Goal: Navigation & Orientation: Find specific page/section

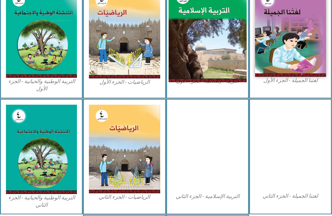
scroll to position [232, 0]
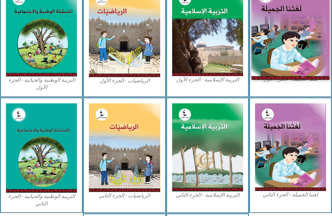
click at [272, 54] on img at bounding box center [291, 31] width 78 height 96
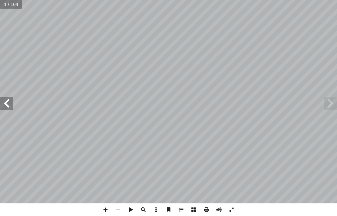
click at [11, 108] on span at bounding box center [6, 103] width 13 height 13
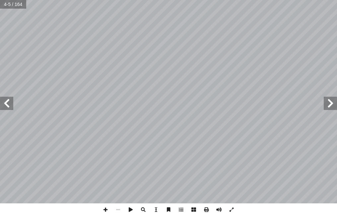
click at [11, 108] on span at bounding box center [6, 103] width 13 height 13
click at [11, 107] on span at bounding box center [6, 103] width 13 height 13
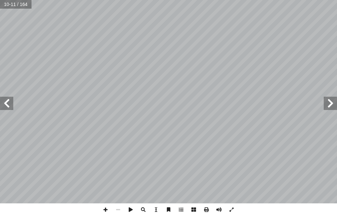
click at [11, 107] on span at bounding box center [6, 103] width 13 height 13
click at [104, 208] on span at bounding box center [105, 209] width 13 height 13
